Goal: Information Seeking & Learning: Learn about a topic

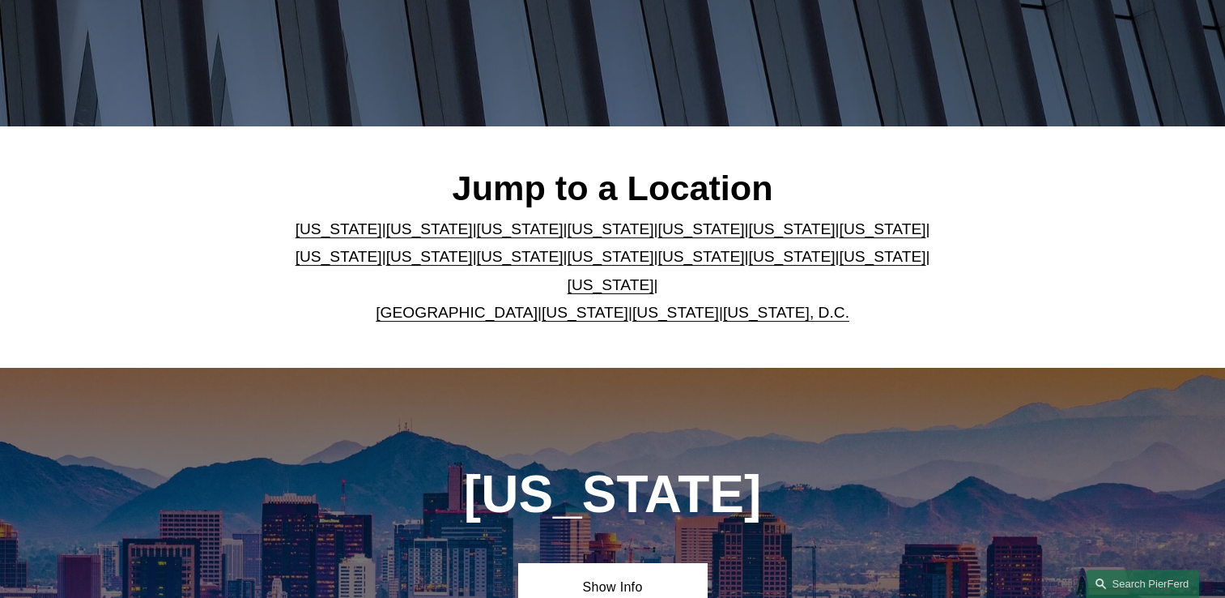
scroll to position [415, 0]
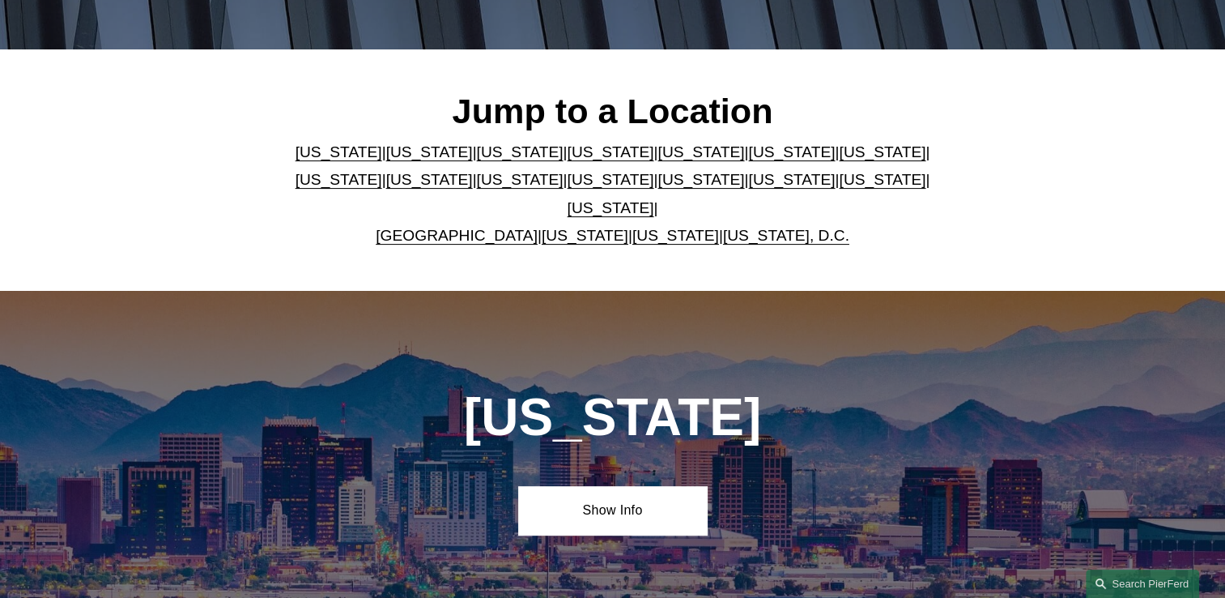
click at [445, 227] on link "United Kingdom" at bounding box center [457, 235] width 162 height 17
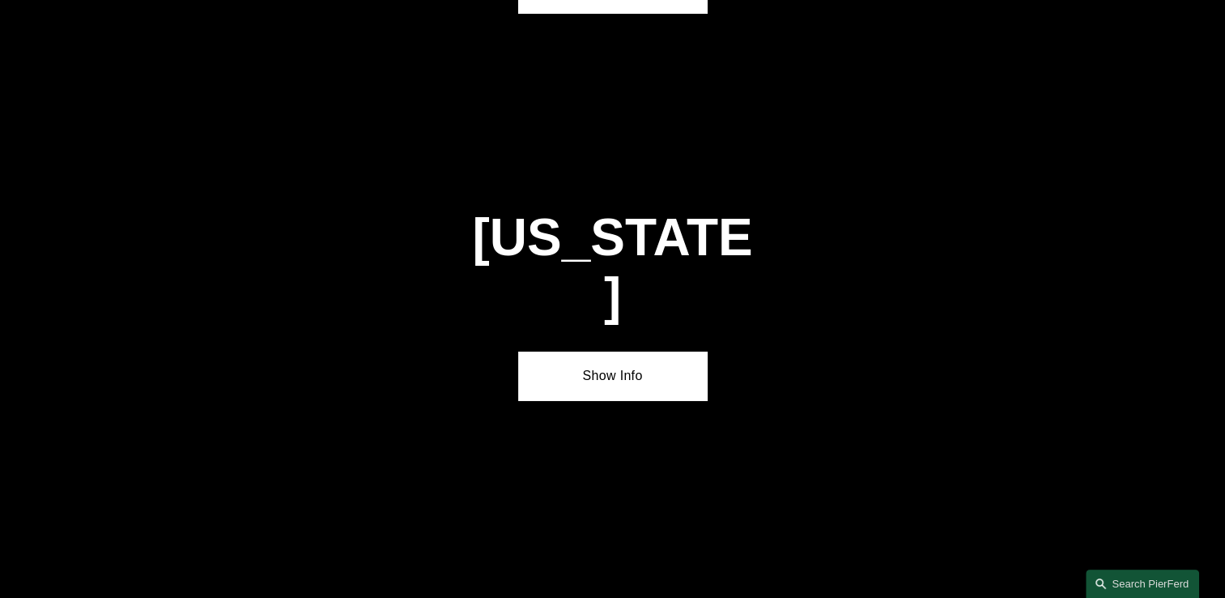
scroll to position [5813, 0]
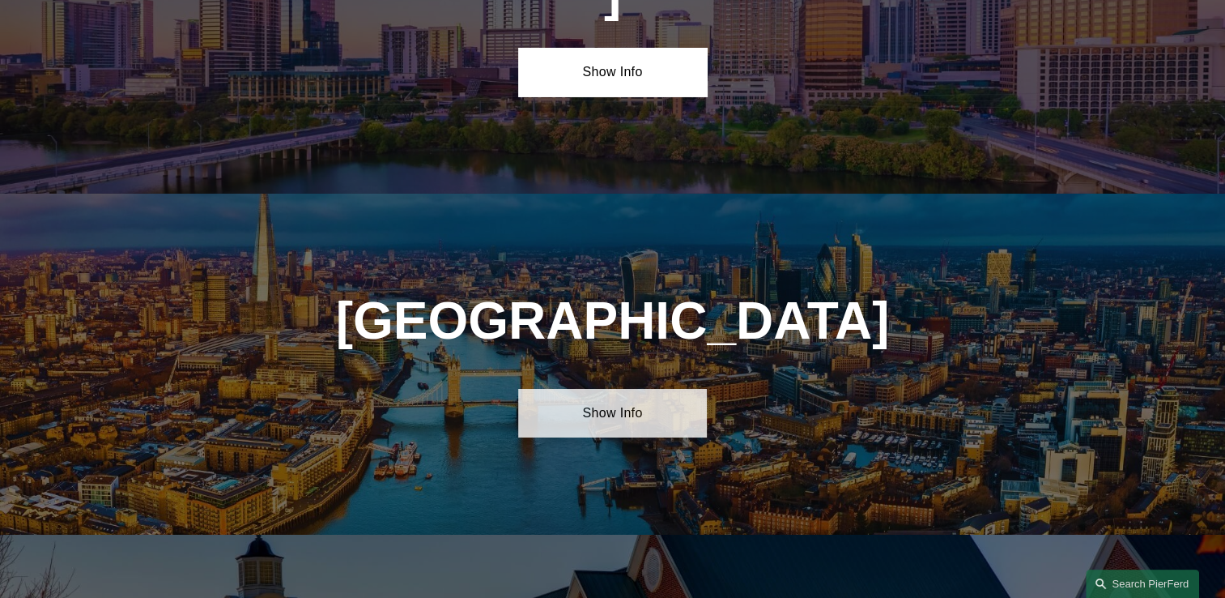
click at [625, 389] on link "Show Info" at bounding box center [612, 413] width 189 height 49
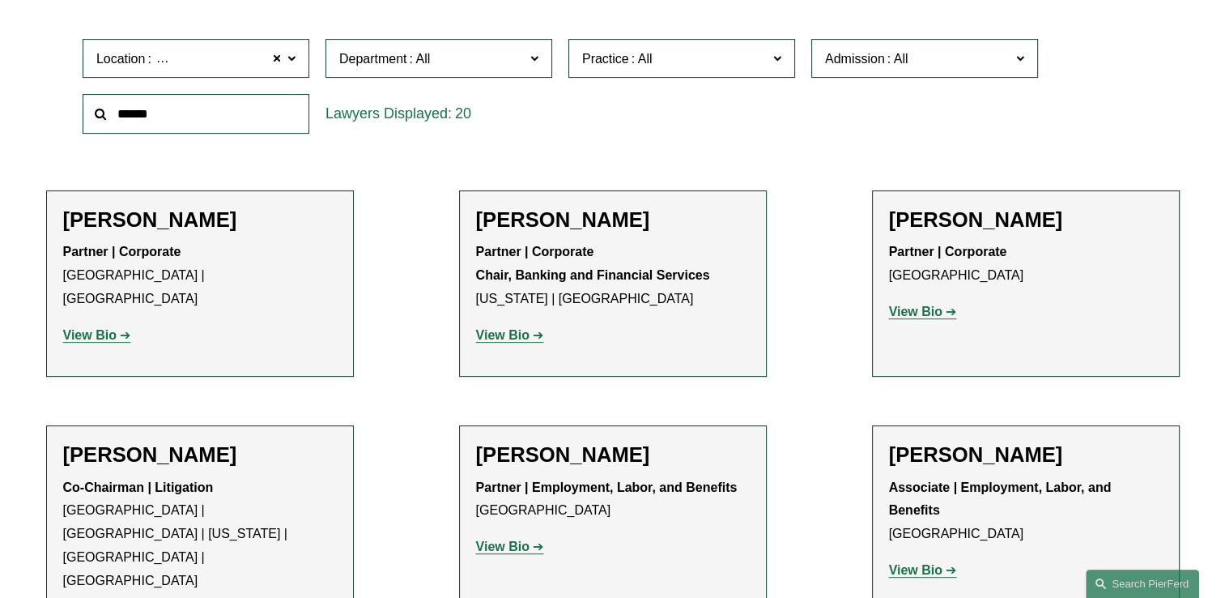
scroll to position [530, 0]
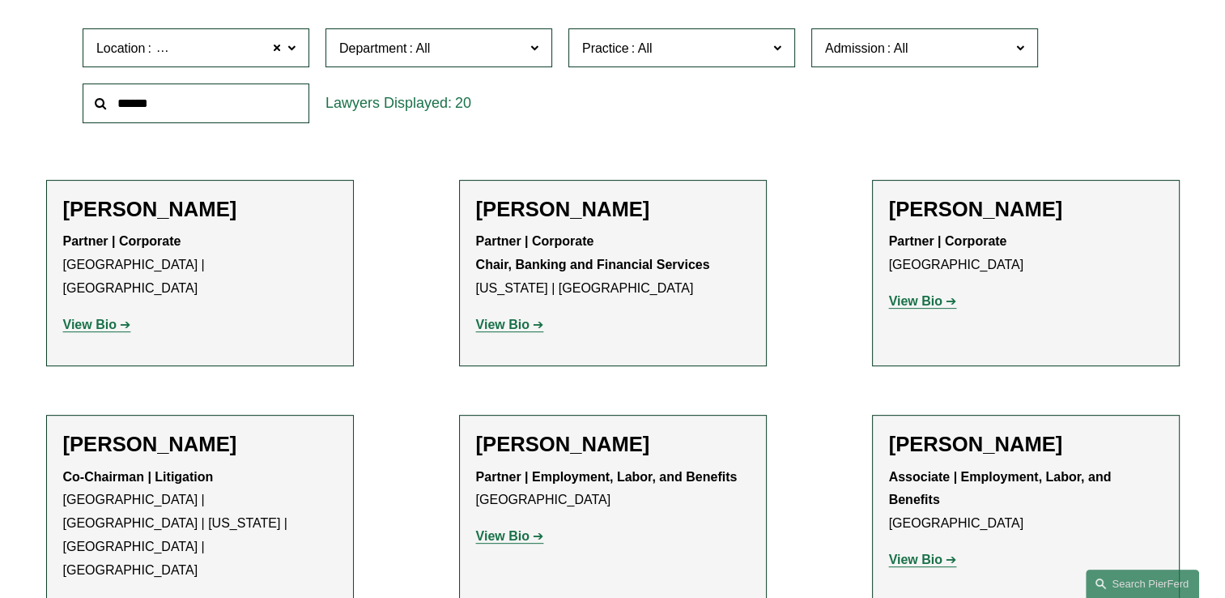
click at [86, 317] on strong "View Bio" at bounding box center [89, 324] width 53 height 14
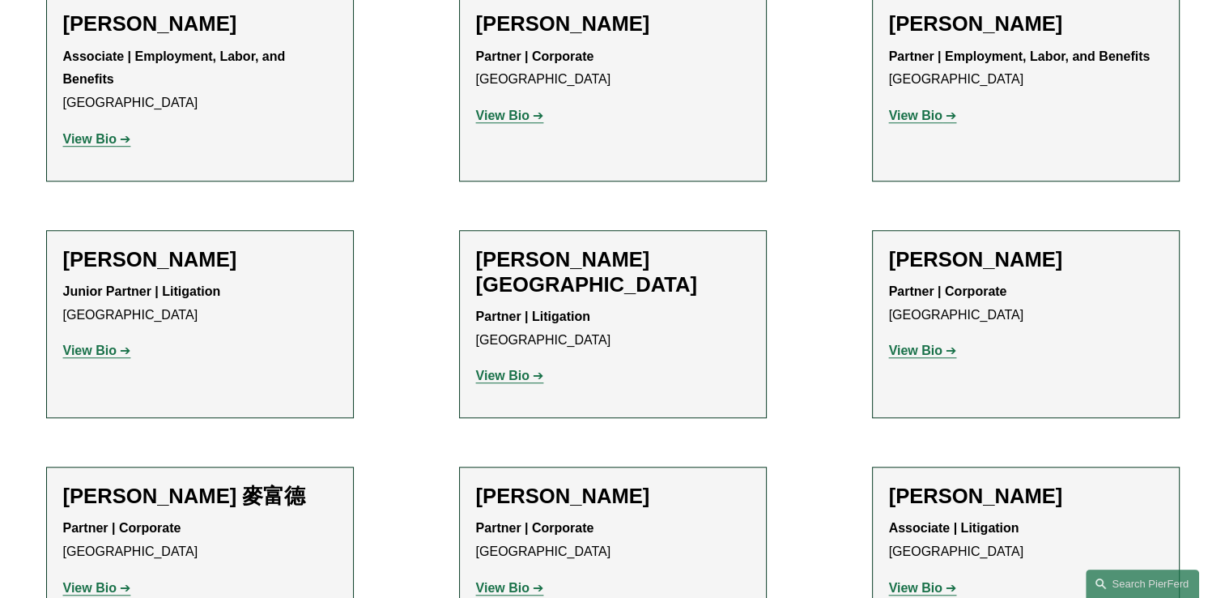
scroll to position [1221, 0]
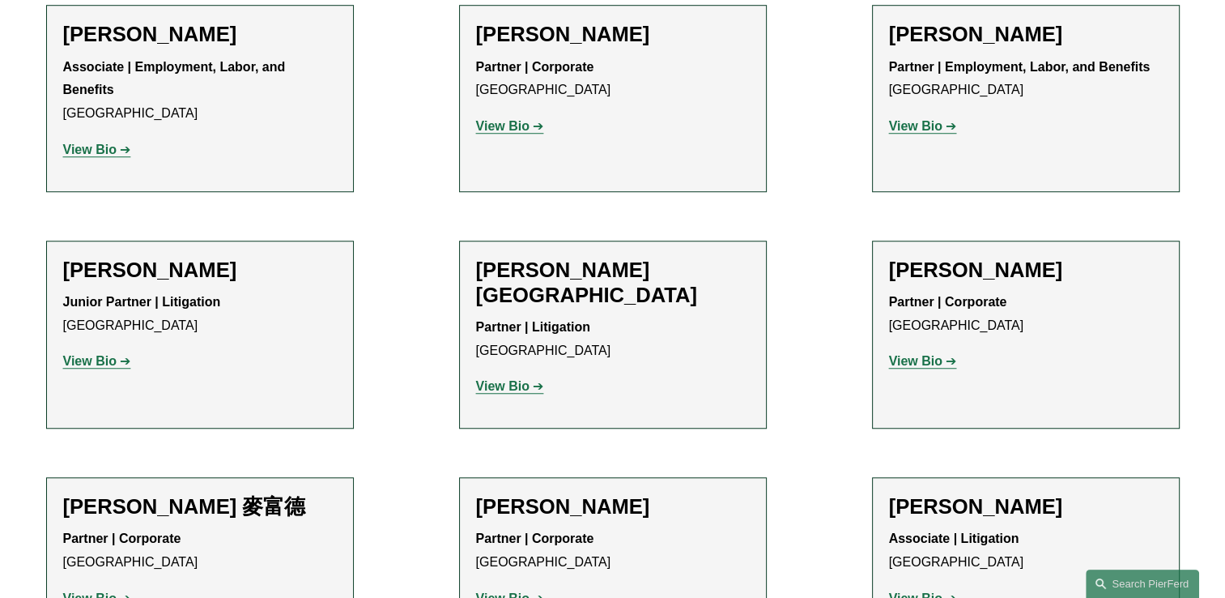
click at [96, 591] on strong "View Bio" at bounding box center [89, 598] width 53 height 14
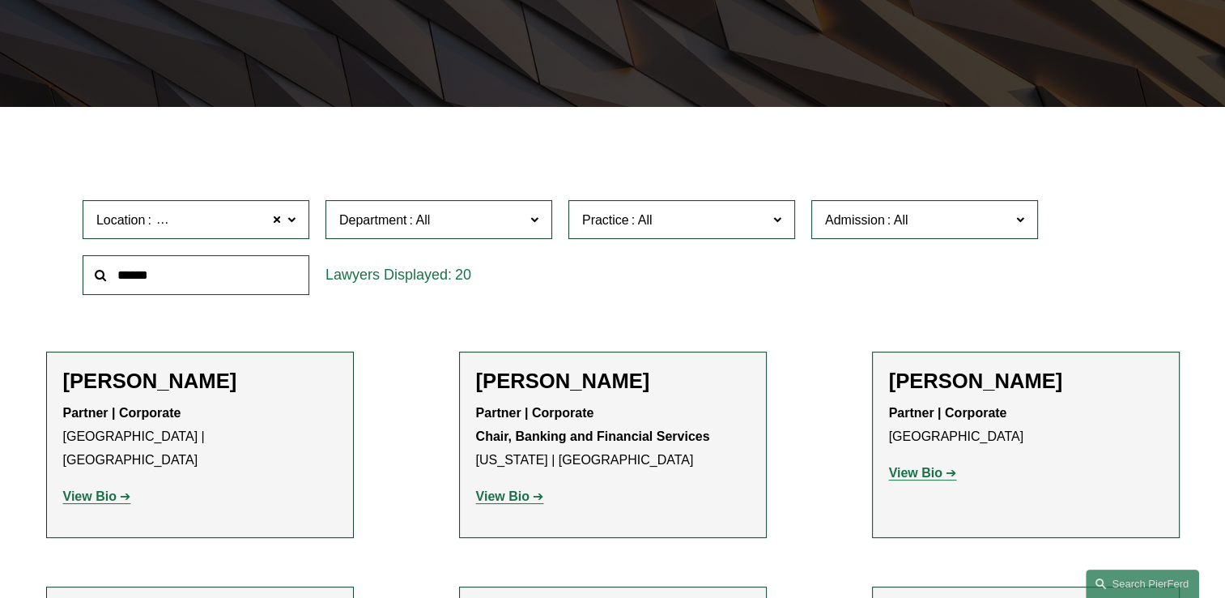
scroll to position [355, 0]
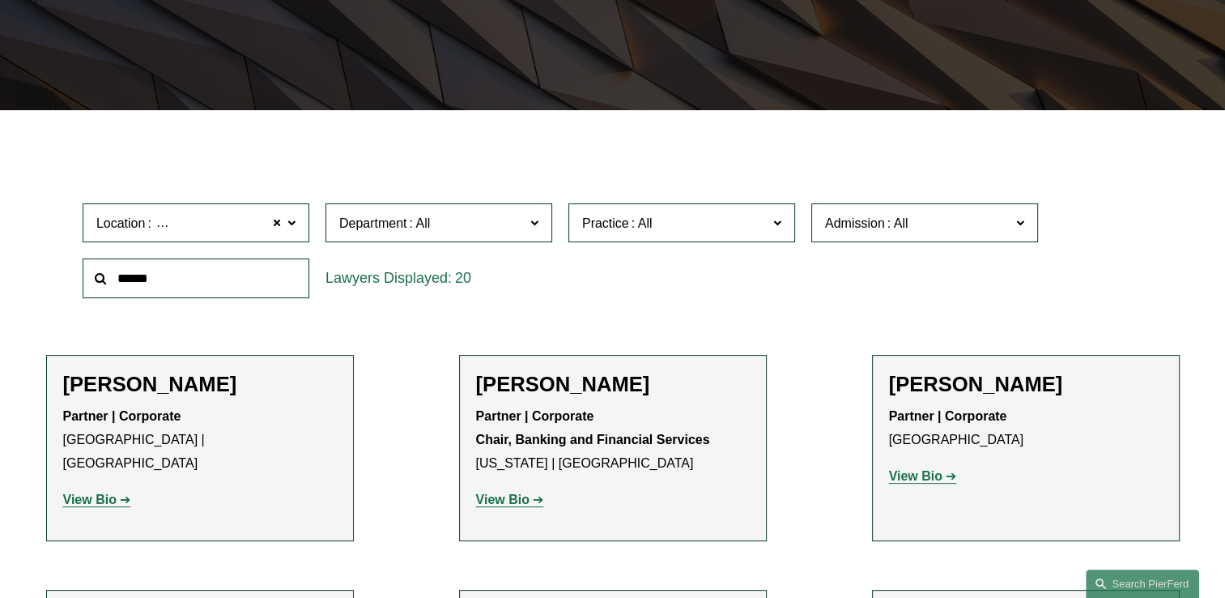
click at [83, 492] on strong "View Bio" at bounding box center [89, 499] width 53 height 14
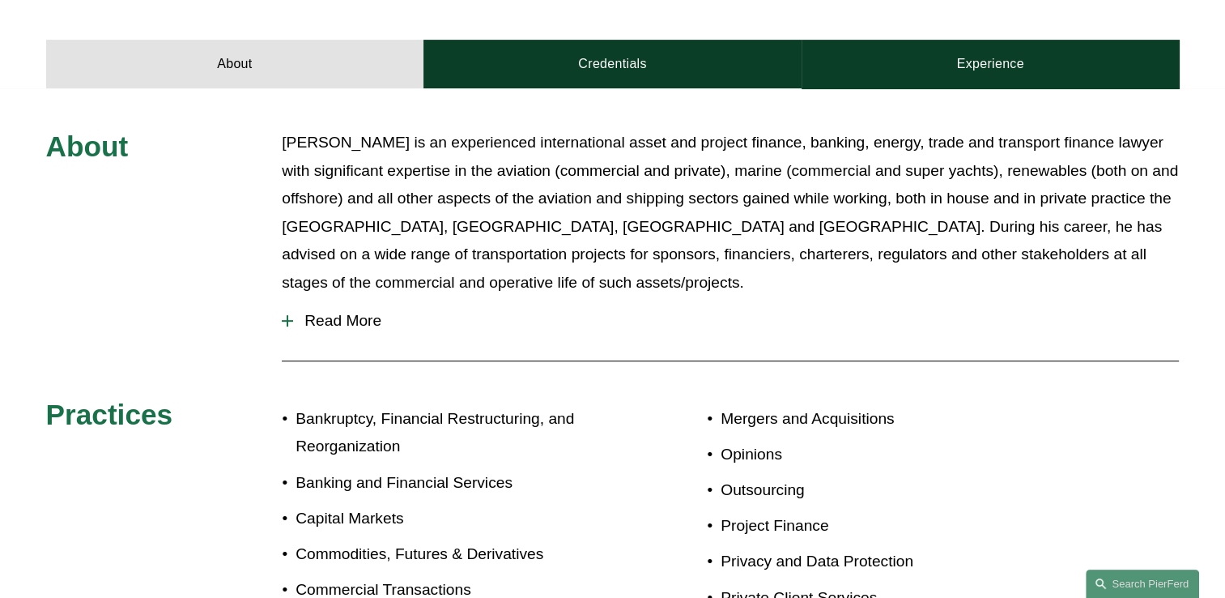
scroll to position [558, 0]
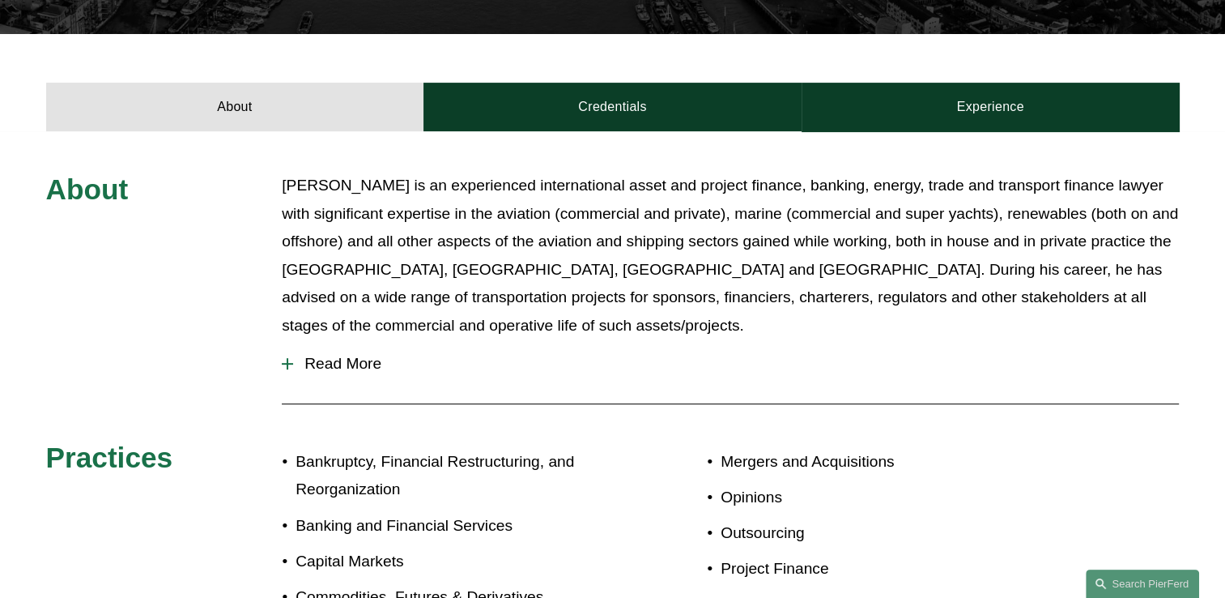
click at [326, 355] on span "Read More" at bounding box center [736, 364] width 886 height 18
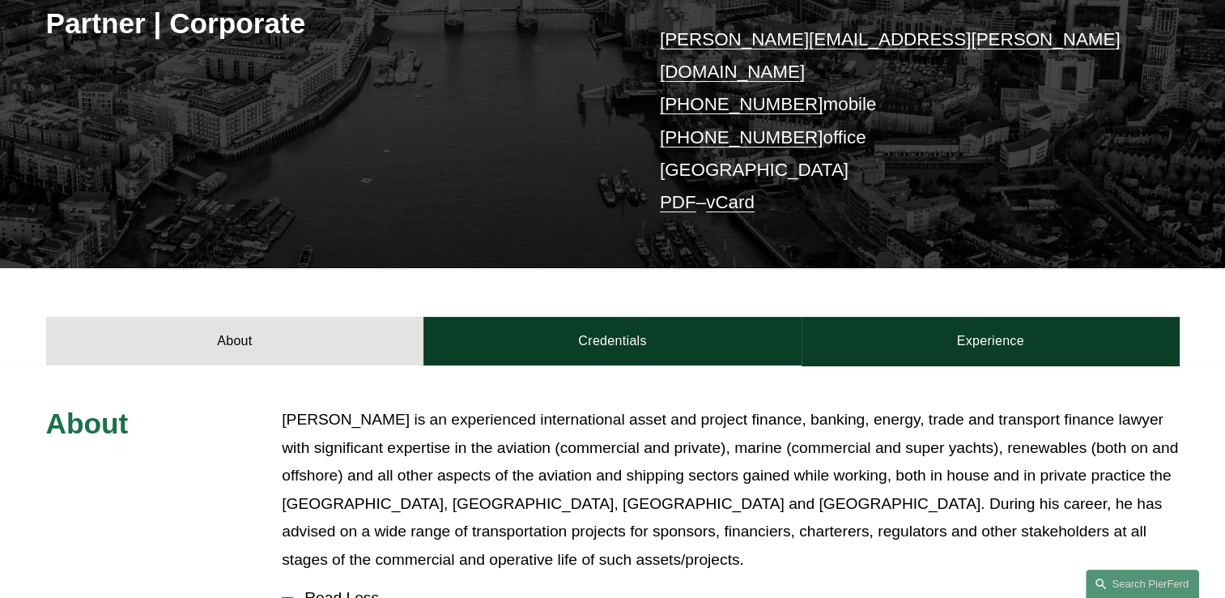
scroll to position [317, 0]
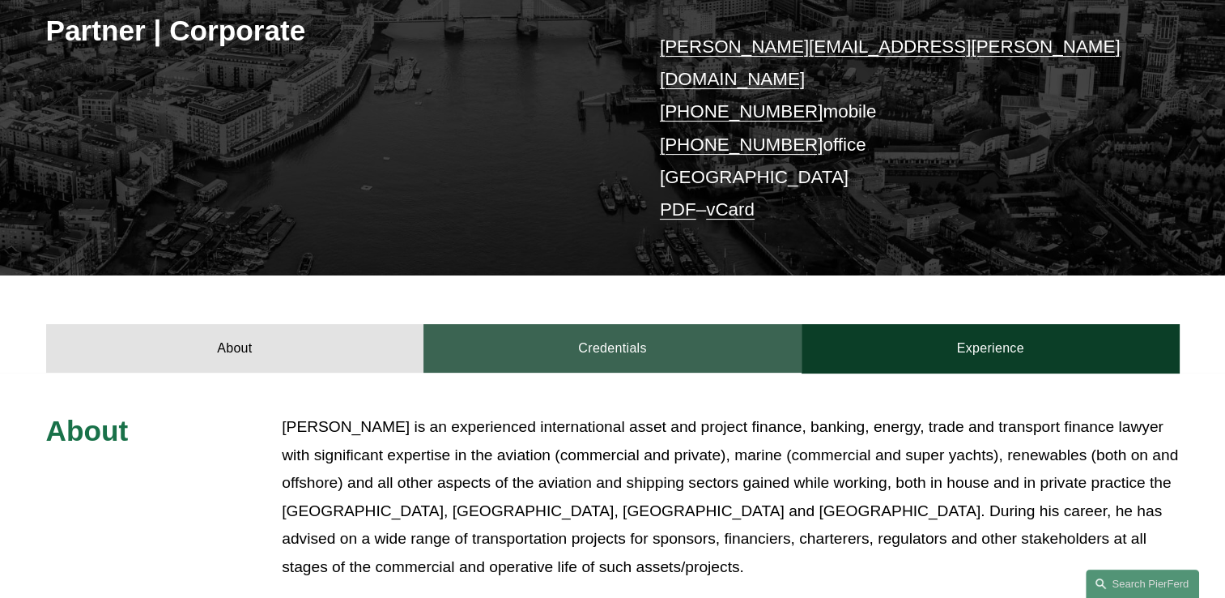
click at [604, 324] on link "Credentials" at bounding box center [613, 348] width 378 height 49
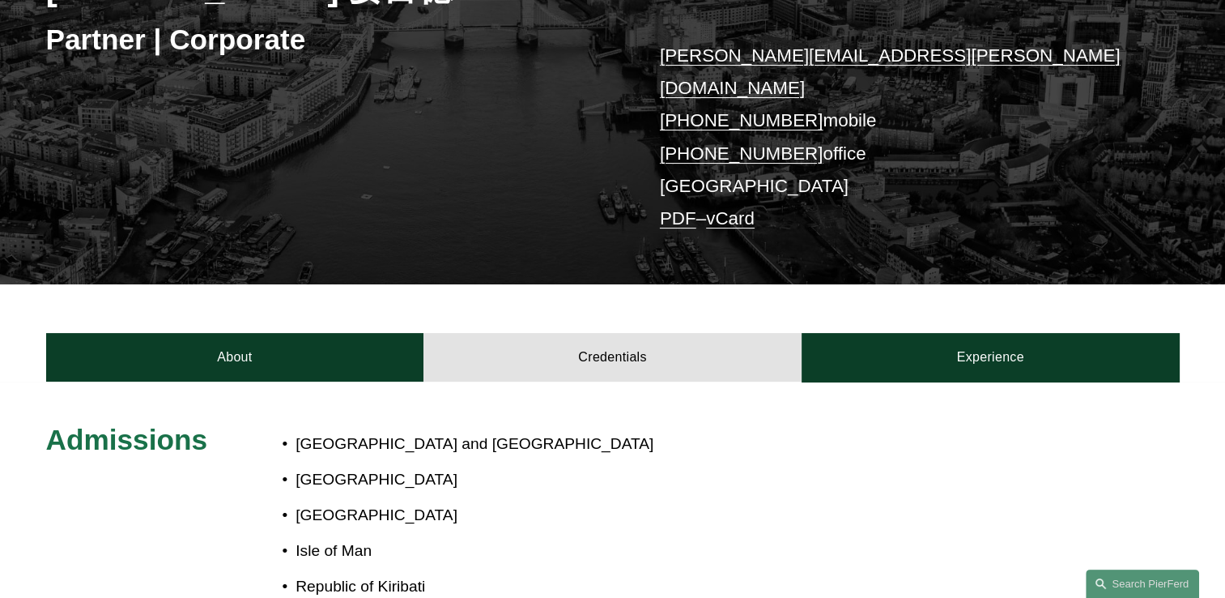
scroll to position [311, 0]
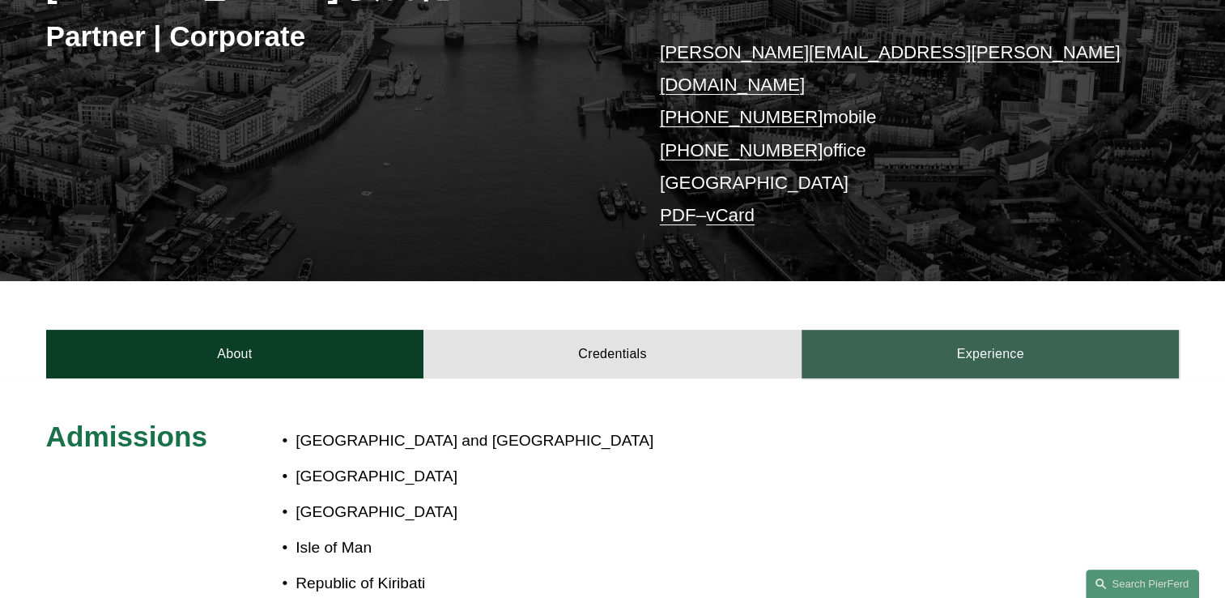
click at [996, 330] on link "Experience" at bounding box center [991, 354] width 378 height 49
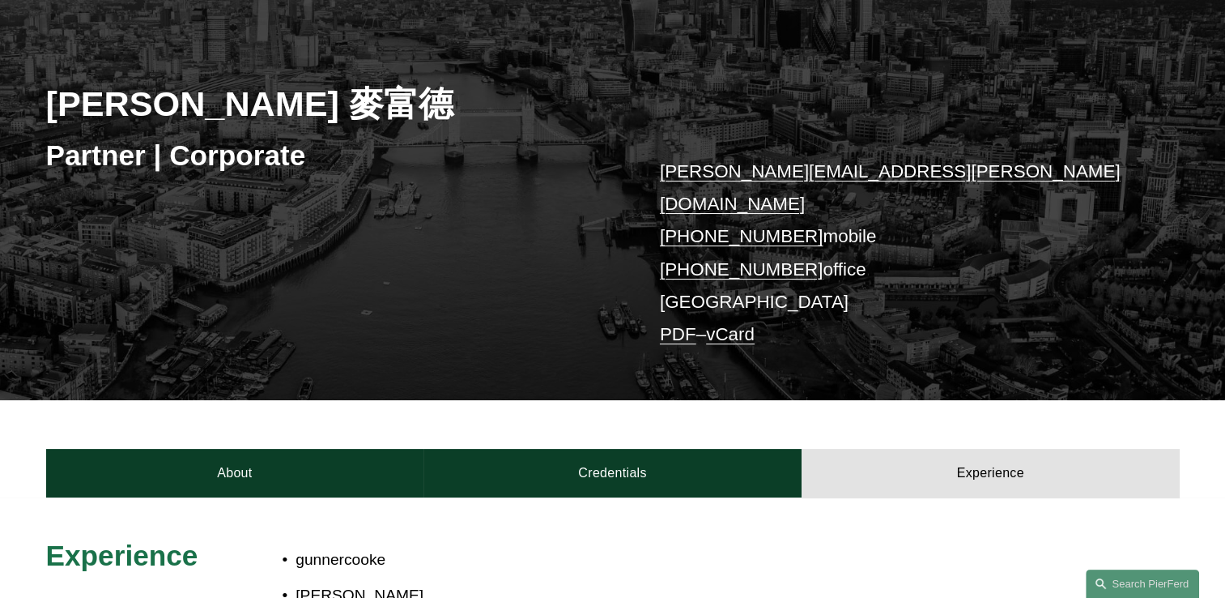
scroll to position [0, 0]
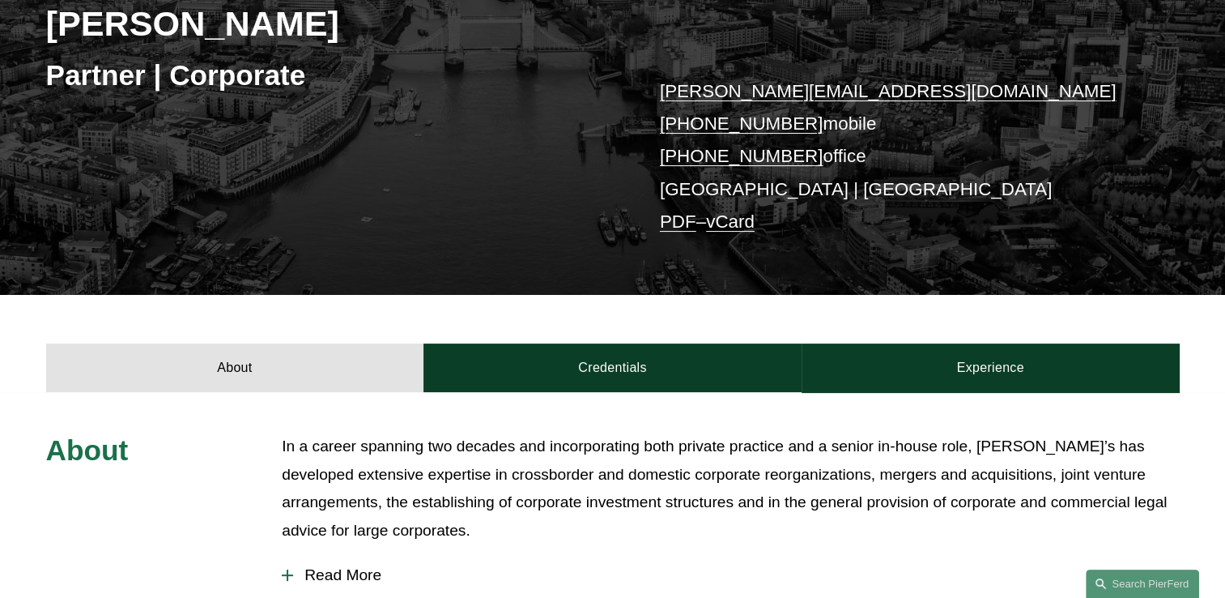
scroll to position [321, 0]
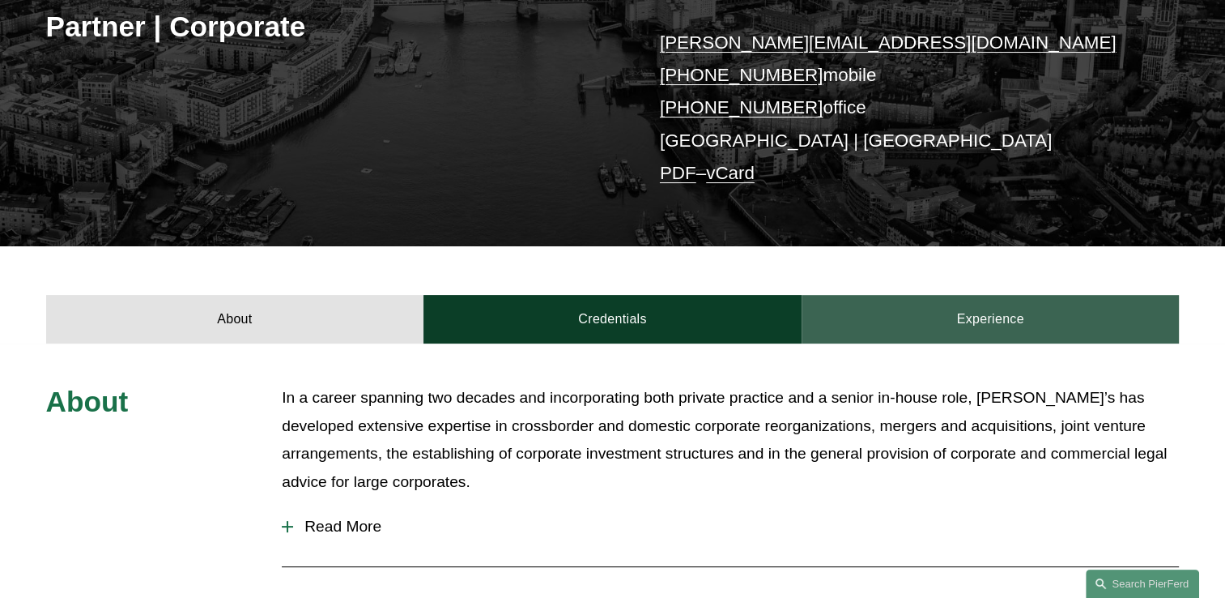
click at [1002, 315] on link "Experience" at bounding box center [991, 319] width 378 height 49
